Goal: Transaction & Acquisition: Purchase product/service

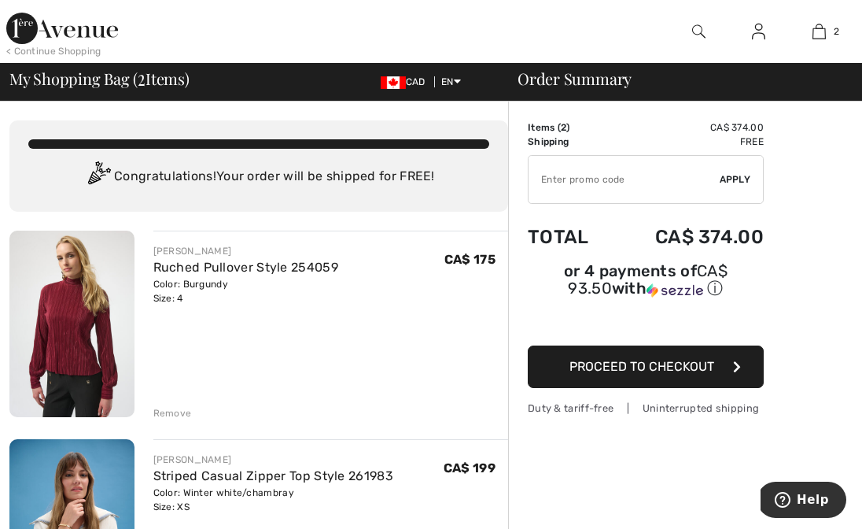
click at [171, 414] on div "Remove" at bounding box center [172, 413] width 39 height 14
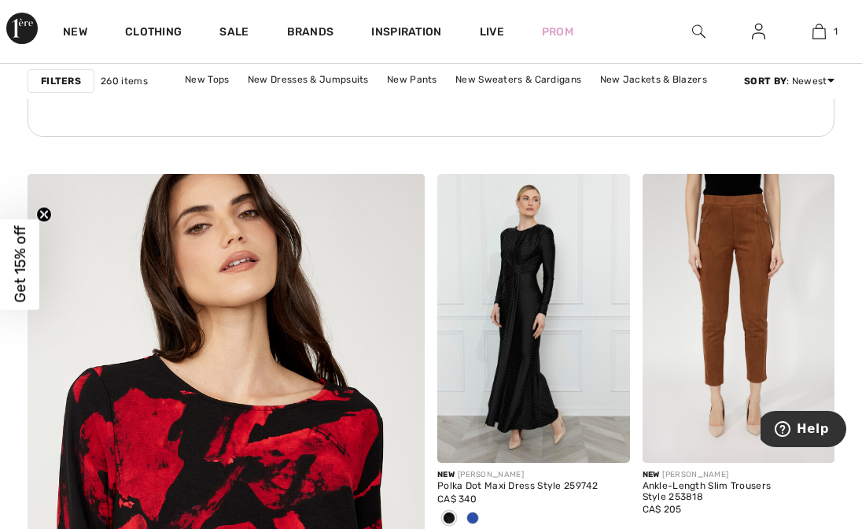
scroll to position [3062, 0]
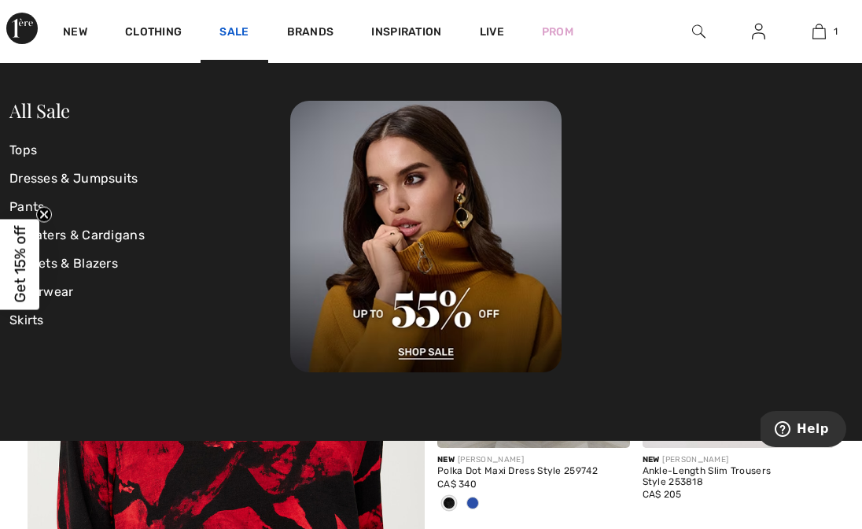
click at [229, 31] on link "Sale" at bounding box center [234, 33] width 29 height 17
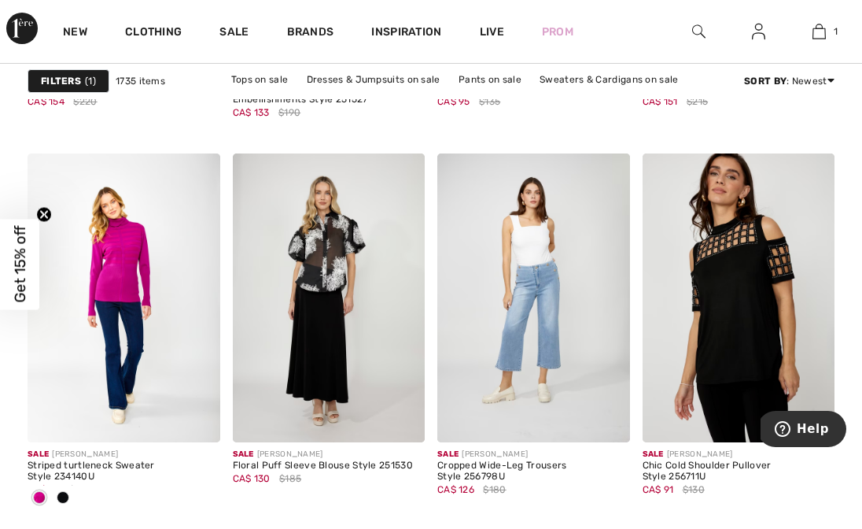
scroll to position [1231, 0]
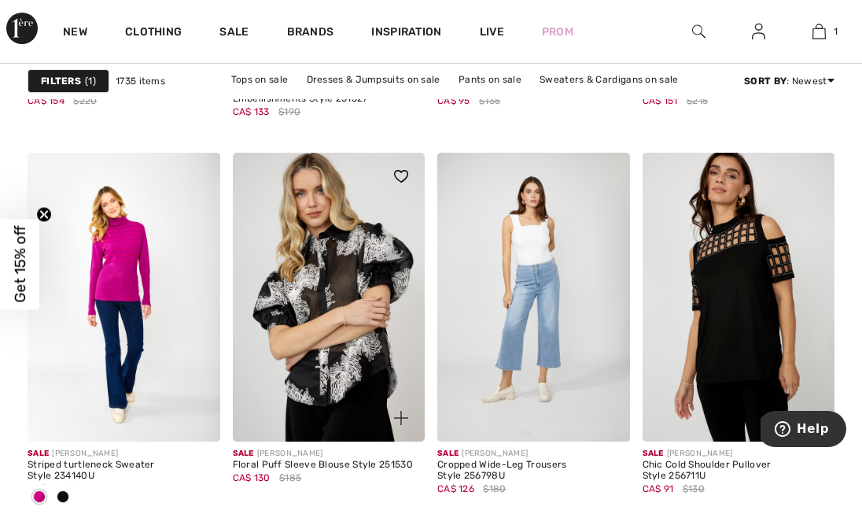
click at [368, 282] on img at bounding box center [329, 297] width 193 height 289
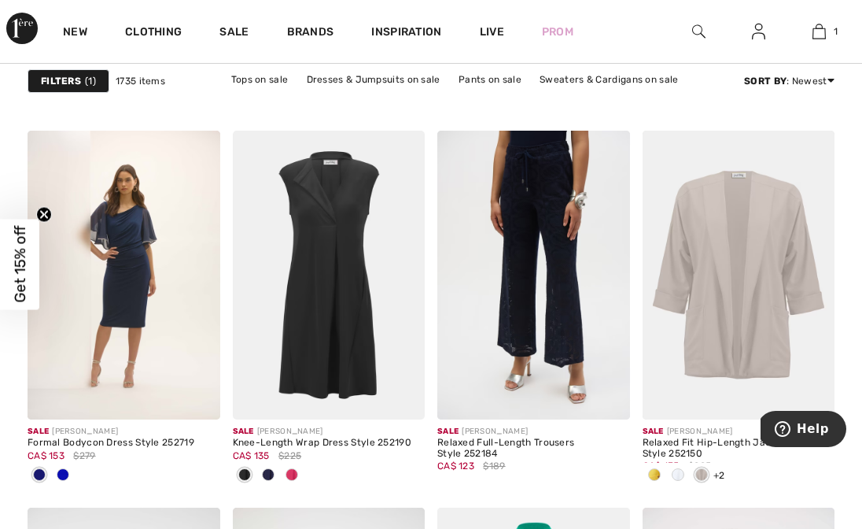
scroll to position [5140, 0]
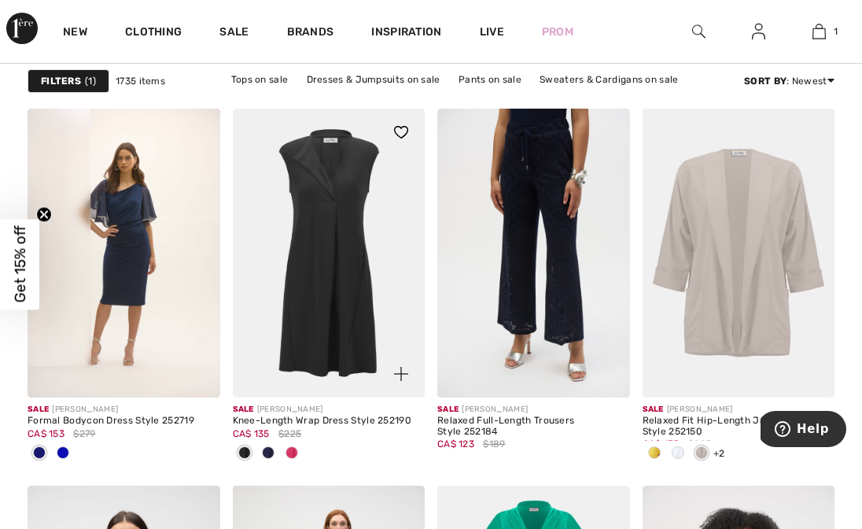
click at [287, 461] on div at bounding box center [292, 454] width 24 height 26
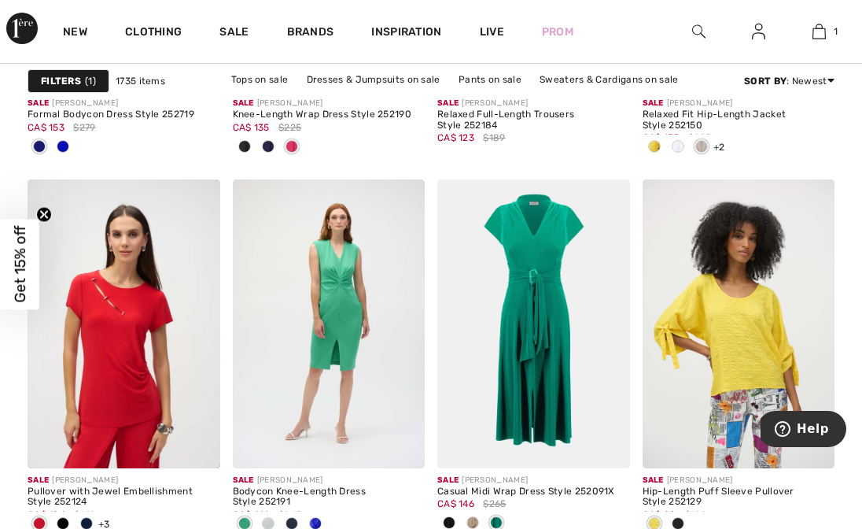
scroll to position [5450, 0]
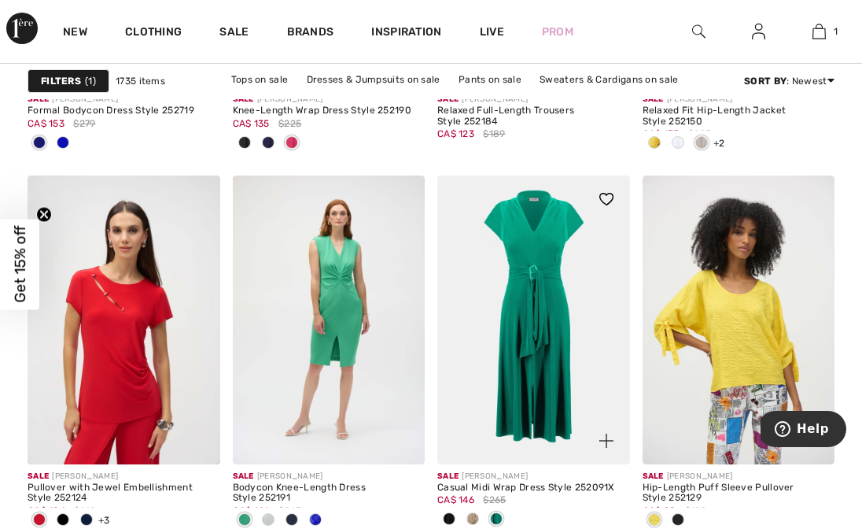
click at [474, 515] on span at bounding box center [473, 518] width 13 height 13
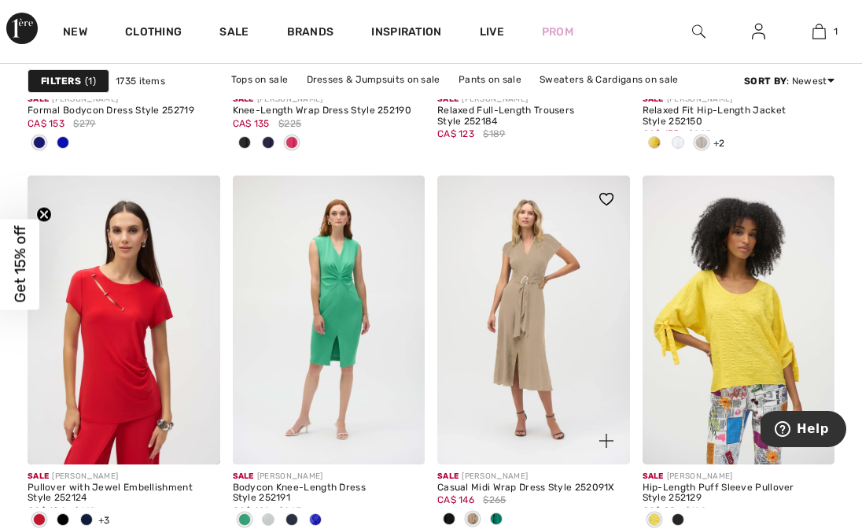
click at [451, 517] on span at bounding box center [449, 518] width 13 height 13
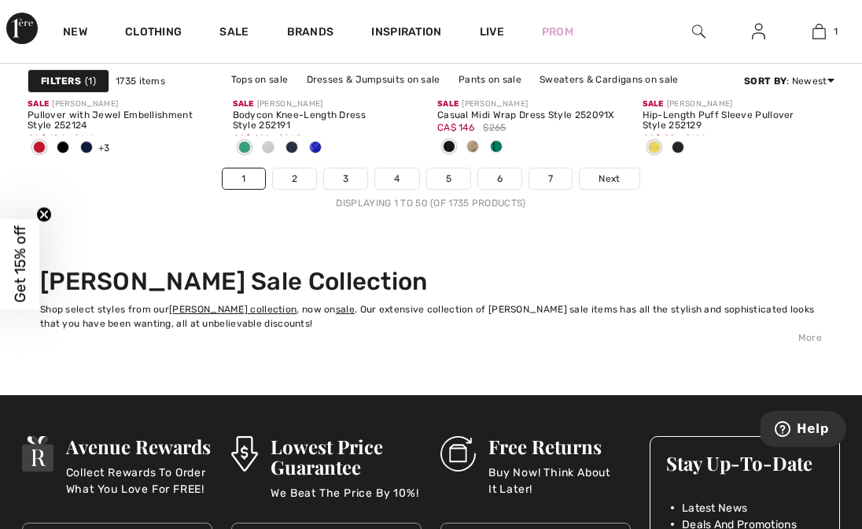
scroll to position [5824, 0]
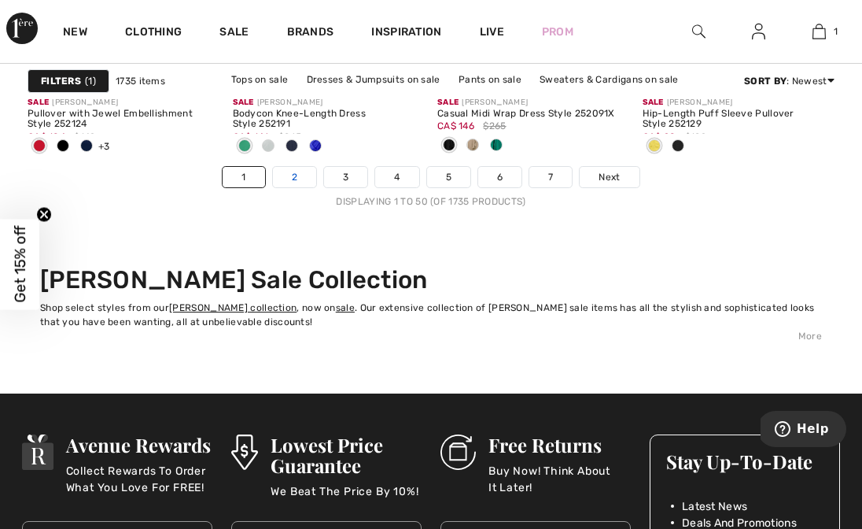
click at [297, 175] on link "2" at bounding box center [294, 177] width 43 height 20
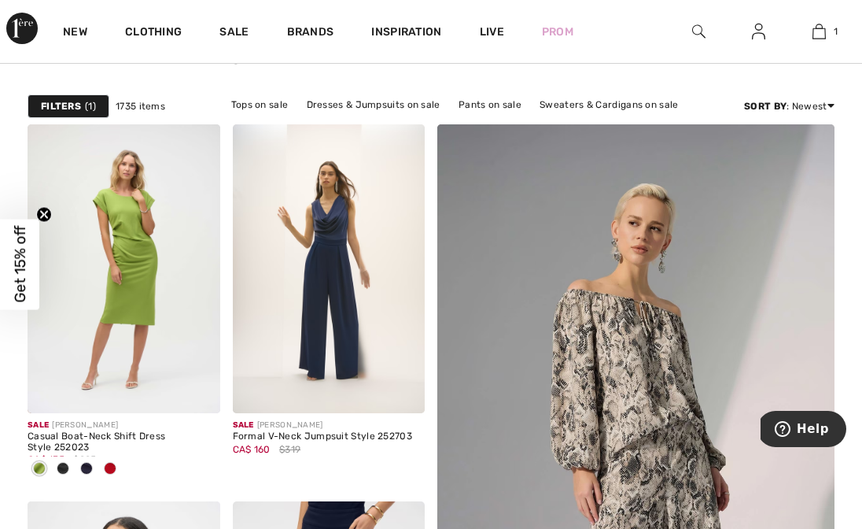
scroll to position [159, 0]
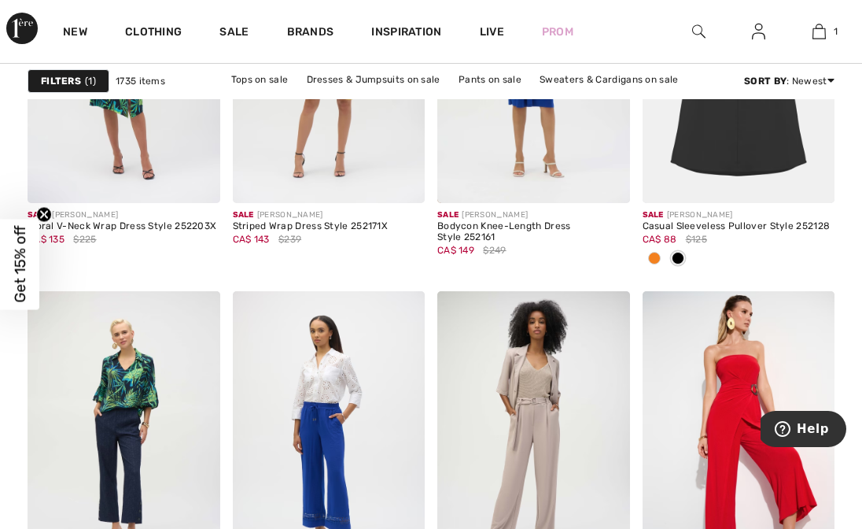
scroll to position [4062, 0]
